Goal: Information Seeking & Learning: Understand process/instructions

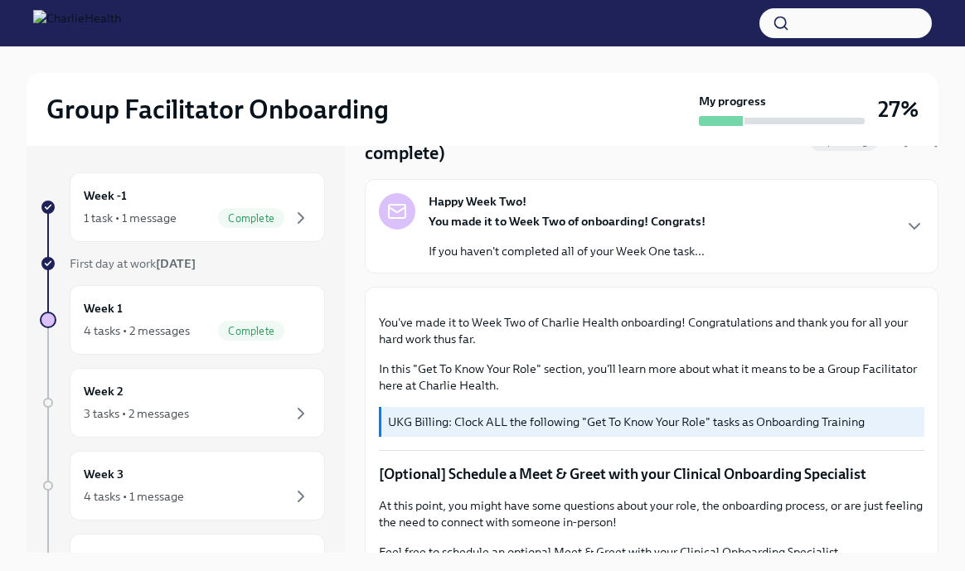
scroll to position [101, 0]
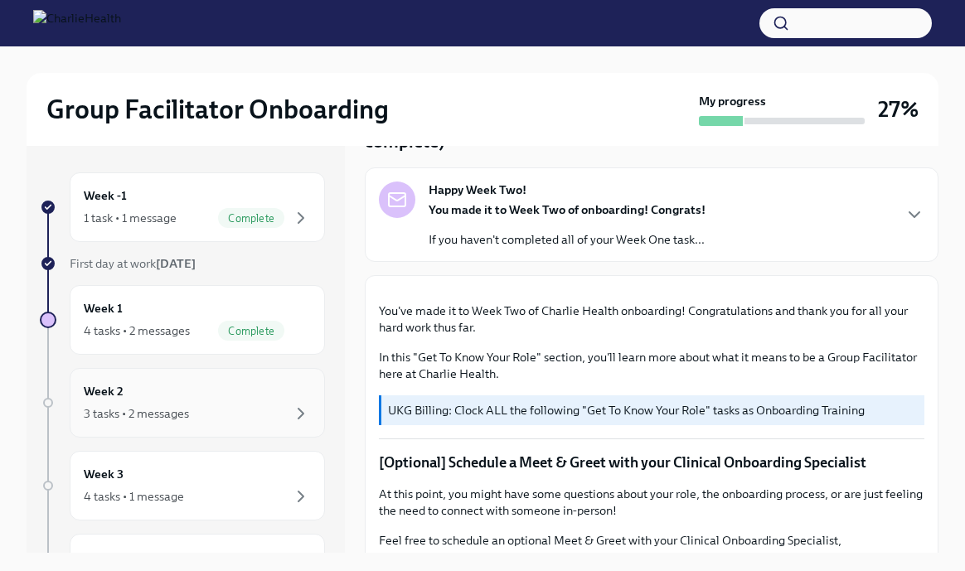
click at [201, 412] on div "3 tasks • 2 messages" at bounding box center [197, 414] width 227 height 20
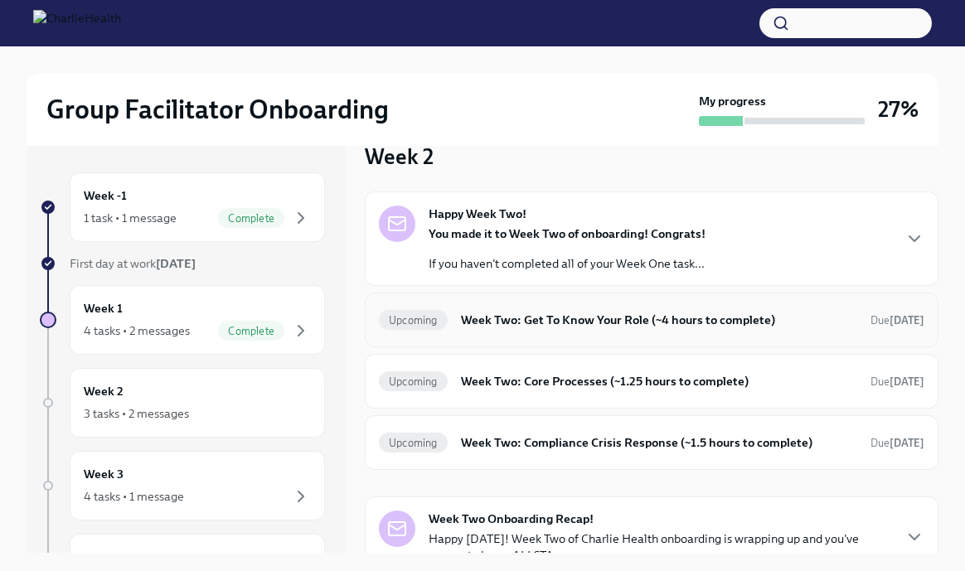
scroll to position [53, 0]
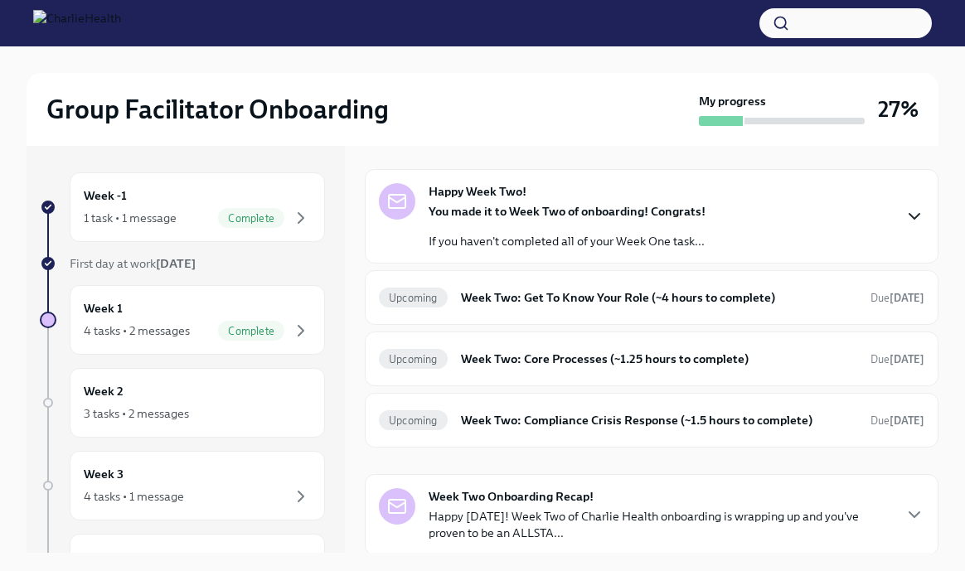
click at [911, 218] on icon "button" at bounding box center [914, 216] width 20 height 20
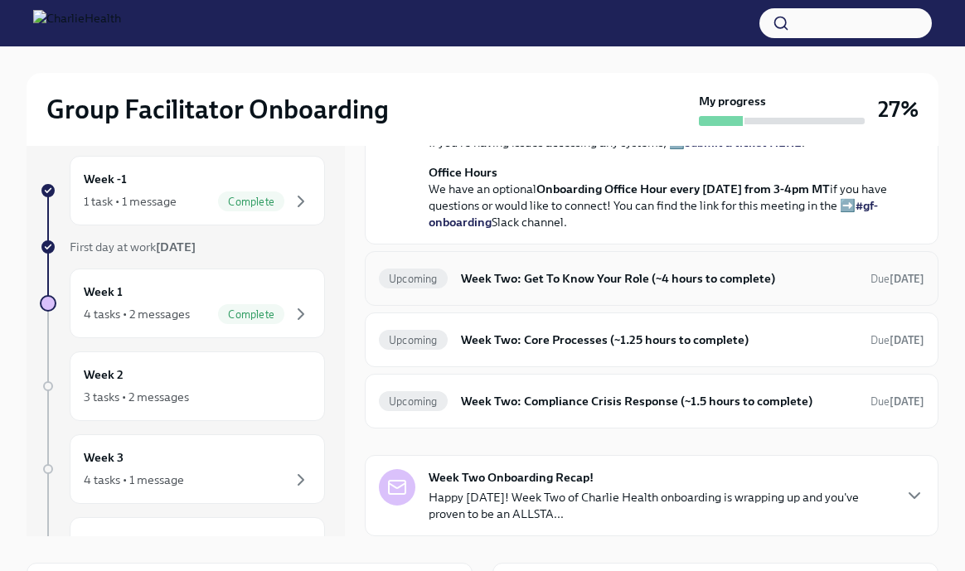
scroll to position [17, 0]
click at [533, 292] on div "Upcoming Week Two: Get To Know Your Role (~4 hours to complete) Due [DATE]" at bounding box center [651, 278] width 545 height 27
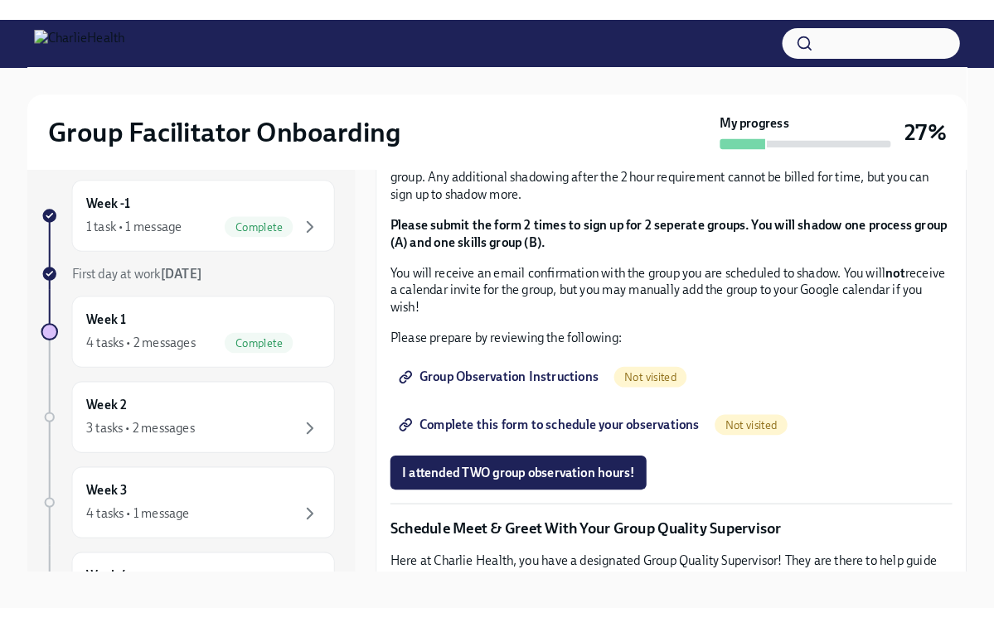
scroll to position [879, 0]
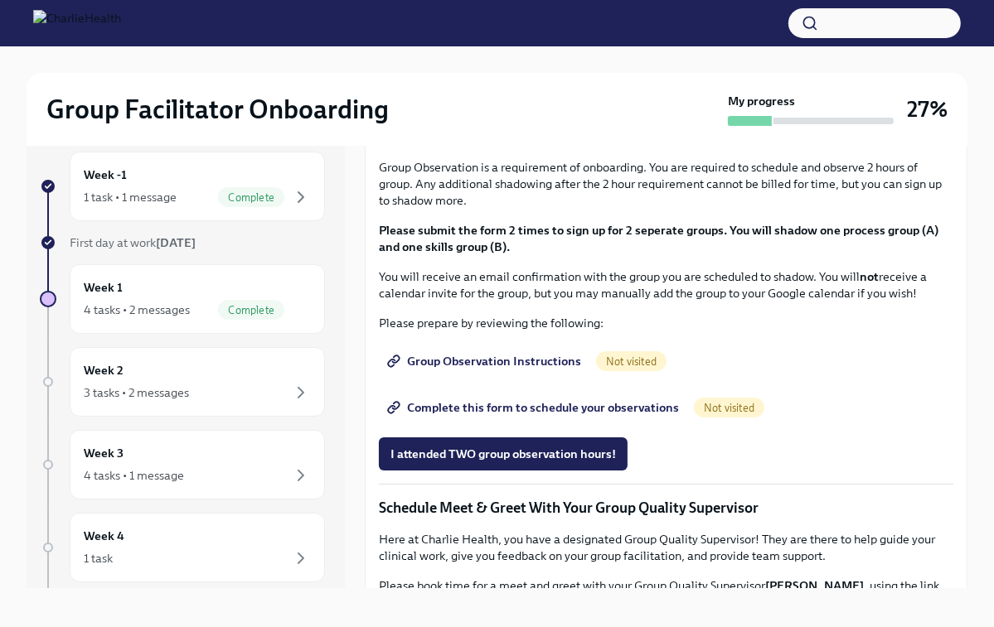
scroll to position [28, 0]
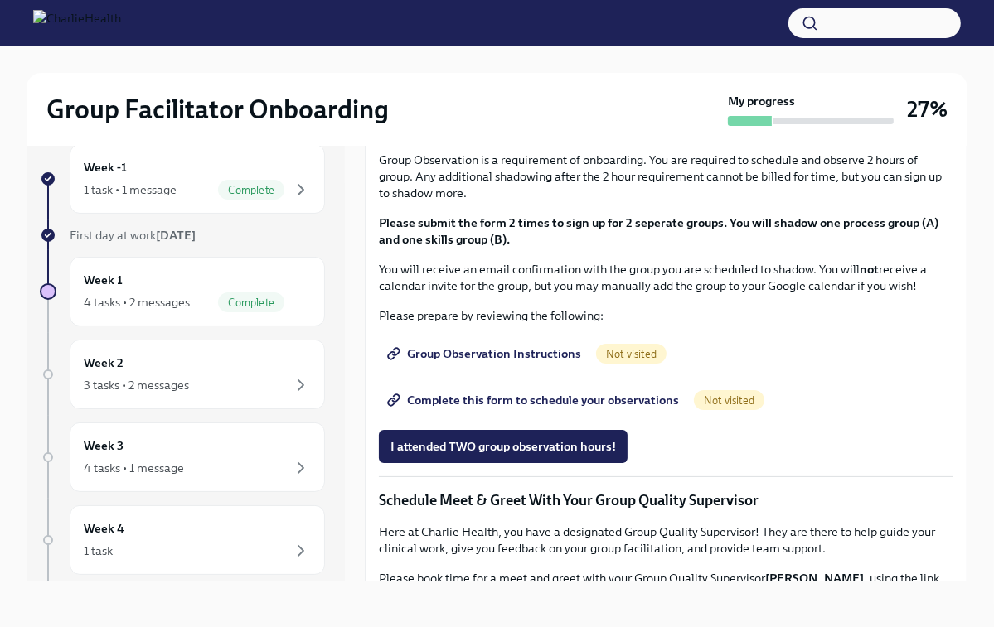
click at [448, 36] on span "I completed these three Docebo courses!" at bounding box center [502, 28] width 225 height 17
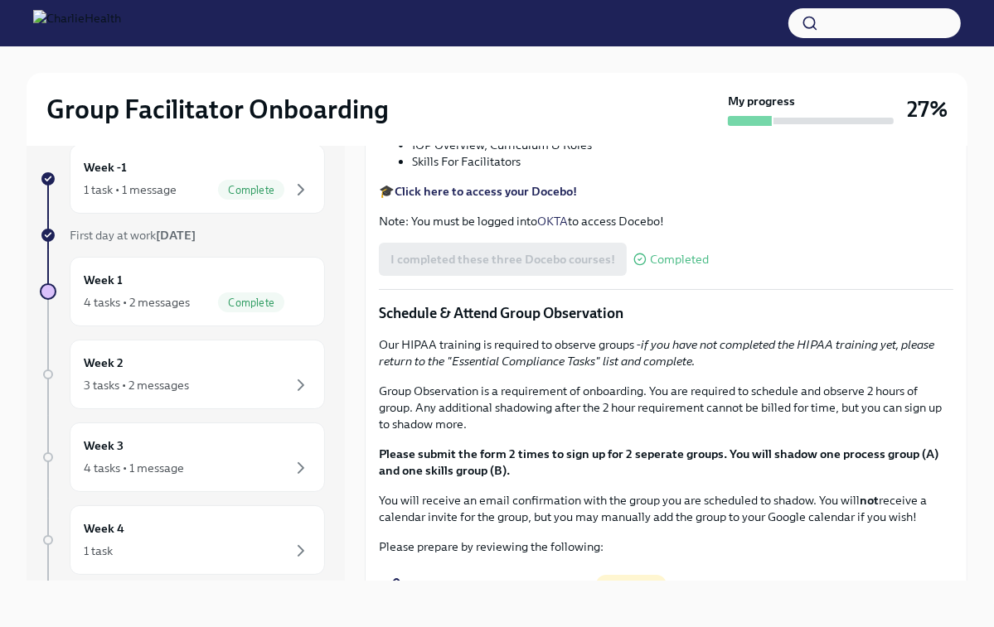
scroll to position [591, 0]
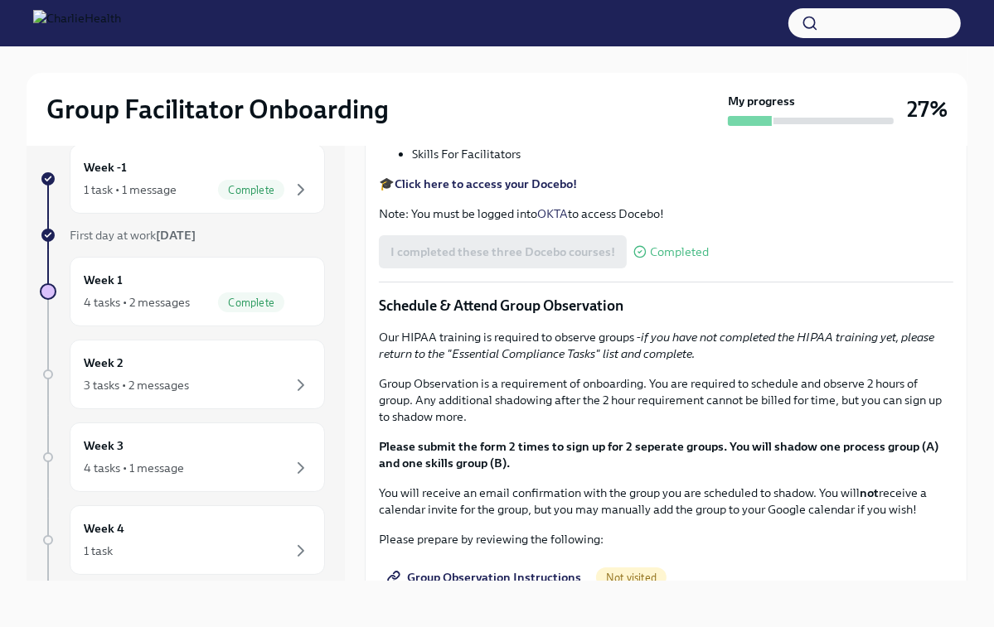
click at [558, 22] on p "Feel free to schedule an optional Meet & Greet with your Clinical Onboarding Sp…" at bounding box center [666, 5] width 574 height 33
drag, startPoint x: 457, startPoint y: 443, endPoint x: 719, endPoint y: 443, distance: 261.9
click at [719, 22] on p "Feel free to schedule an optional Meet & Greet with your Clinical Onboarding Sp…" at bounding box center [666, 5] width 574 height 33
copy p "[URL][DOMAIN_NAME][PERSON_NAME]"
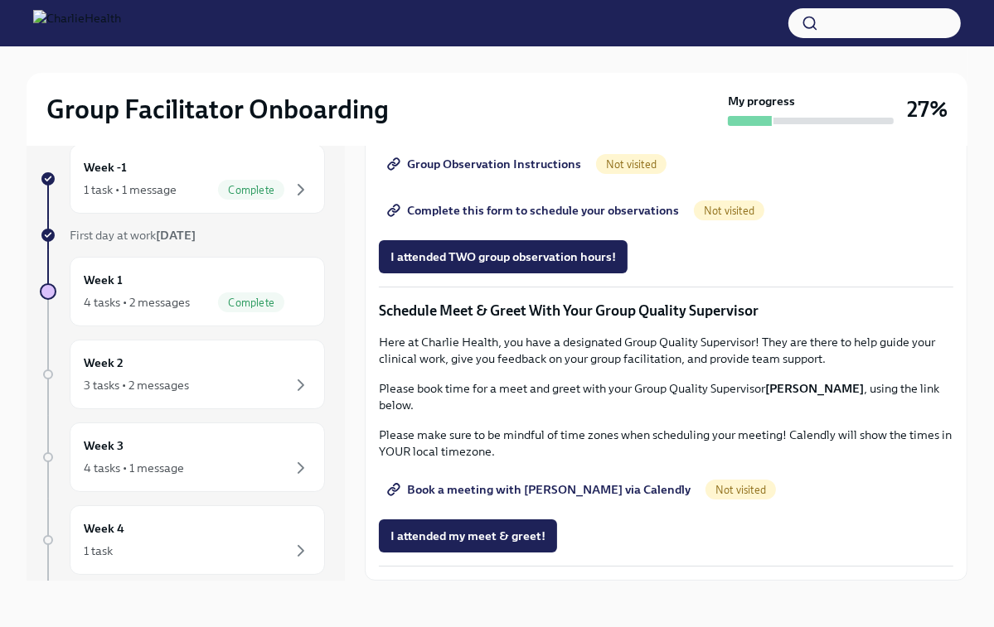
scroll to position [0, 0]
